Goal: Information Seeking & Learning: Learn about a topic

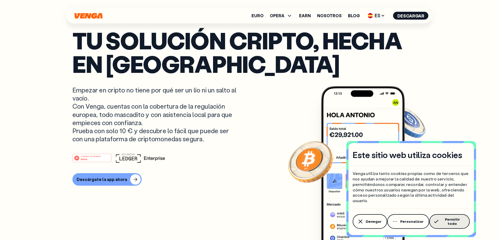
click at [457, 220] on span "Permitir todo" at bounding box center [452, 221] width 24 height 8
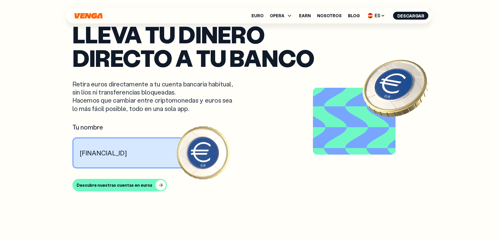
scroll to position [486, 0]
click at [290, 16] on icon at bounding box center [289, 16] width 6 height 6
click at [288, 49] on link "Exchange" at bounding box center [281, 49] width 21 height 5
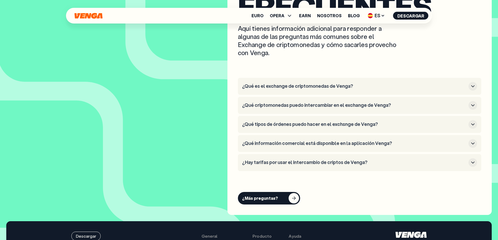
scroll to position [1772, 0]
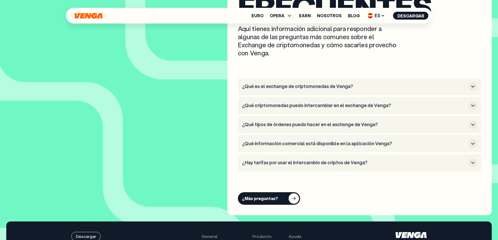
click at [324, 85] on h3 "¿Qué es el exchange de criptomonedas de Venga?" at bounding box center [354, 87] width 224 height 6
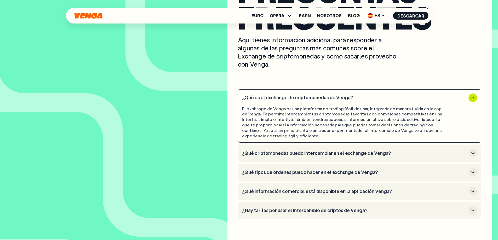
scroll to position [1761, 0]
click at [287, 154] on h3 "¿Qué criptomonedas puedo intercambiar en el exchange de Venga?" at bounding box center [354, 154] width 224 height 6
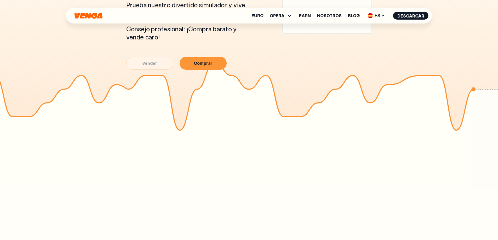
click at [89, 18] on icon "Inicio" at bounding box center [88, 16] width 28 height 6
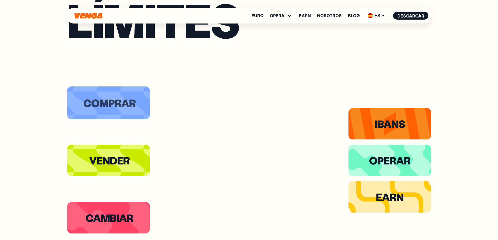
scroll to position [1100, 0]
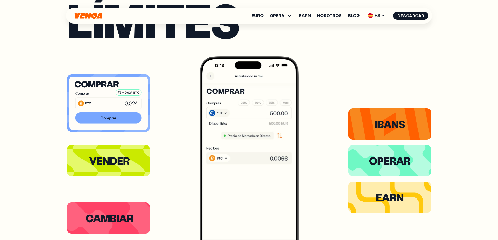
click at [119, 116] on icon at bounding box center [108, 117] width 66 height 11
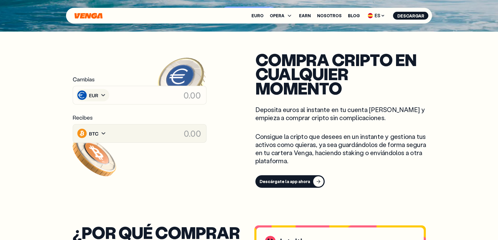
scroll to position [209, 0]
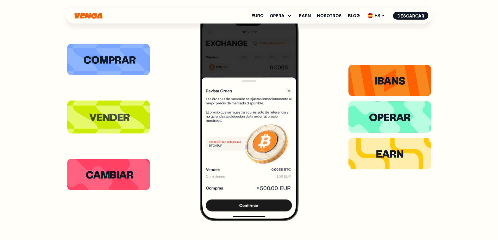
scroll to position [1145, 0]
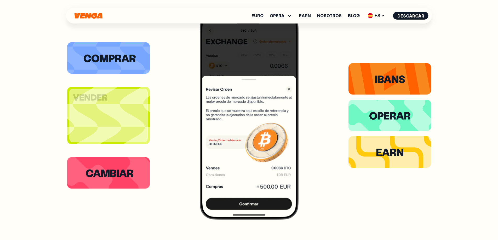
click at [114, 112] on g at bounding box center [108, 115] width 208 height 208
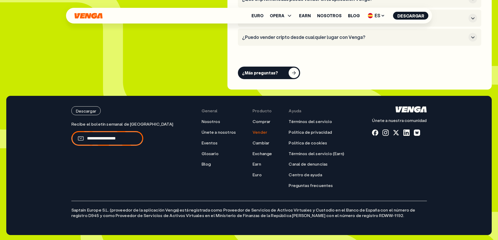
scroll to position [1595, 0]
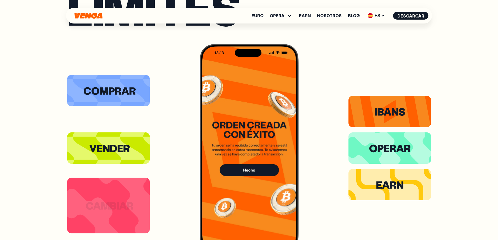
scroll to position [1113, 0]
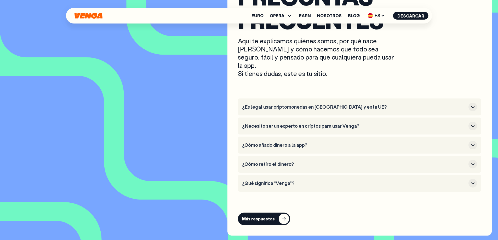
scroll to position [2396, 0]
click at [309, 123] on h3 "¿Necesito ser un experto en criptos para usar Venga?" at bounding box center [354, 126] width 224 height 6
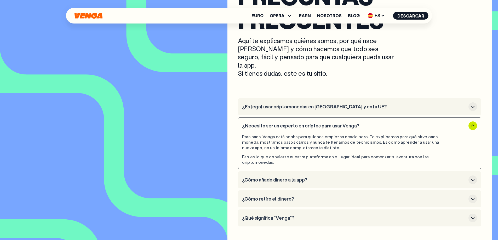
click at [324, 104] on h3 "¿Es legal usar criptomonedas en [GEOGRAPHIC_DATA] y en la UE?" at bounding box center [354, 107] width 224 height 6
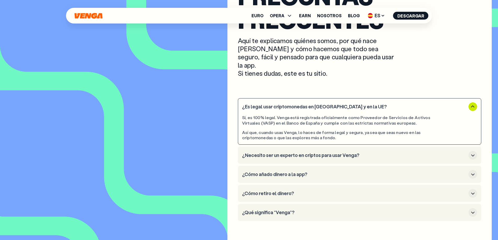
click at [273, 172] on h3 "¿Cómo añado dinero a la app?" at bounding box center [354, 175] width 224 height 6
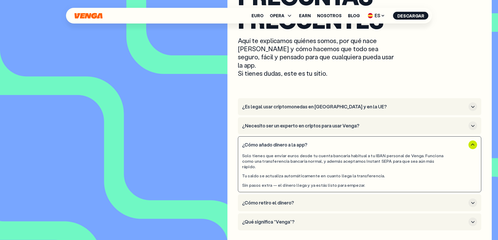
click at [290, 200] on h3 "¿Cómo retiro el dinero?" at bounding box center [354, 203] width 224 height 6
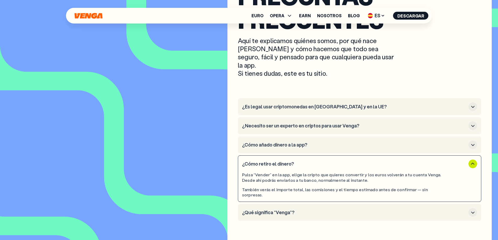
click at [275, 210] on h3 "¿Qué significa “Venga”?" at bounding box center [354, 213] width 224 height 6
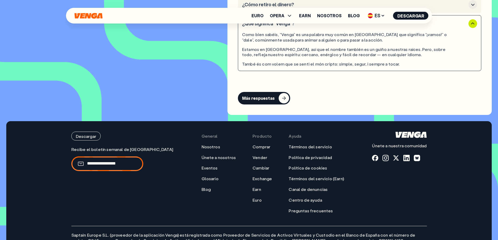
scroll to position [2556, 0]
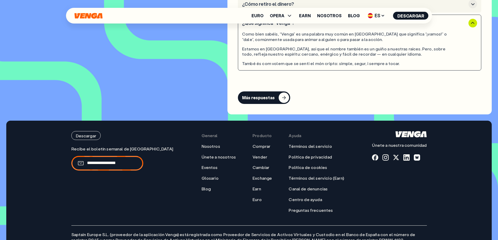
click at [273, 91] on button "Más respuestas" at bounding box center [264, 97] width 52 height 13
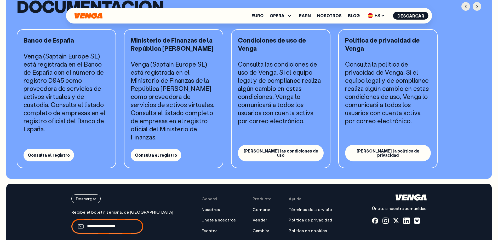
scroll to position [521, 0]
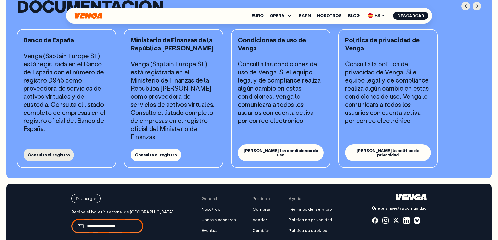
click at [54, 158] on button "Consulta el registro" at bounding box center [49, 155] width 50 height 13
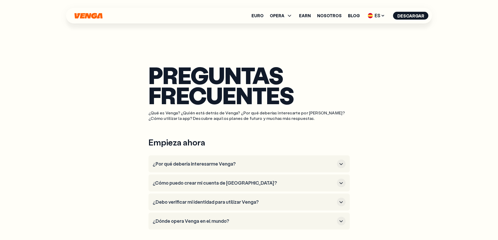
scroll to position [0, 0]
click at [87, 17] on icon "Inicio" at bounding box center [88, 16] width 29 height 6
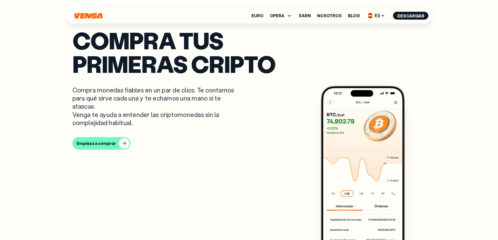
scroll to position [243, 0]
